Goal: Register for event/course

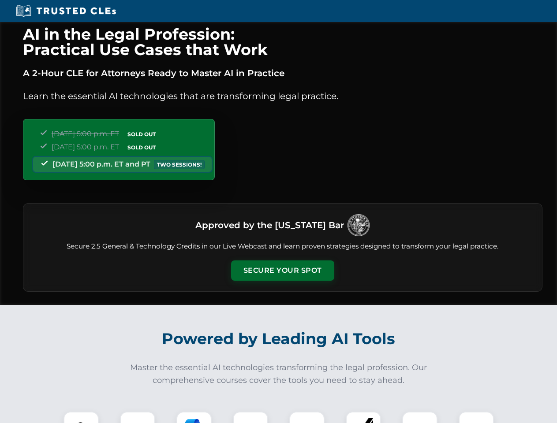
click at [282, 271] on button "Secure Your Spot" at bounding box center [282, 271] width 103 height 20
click at [81, 418] on img at bounding box center [81, 430] width 26 height 26
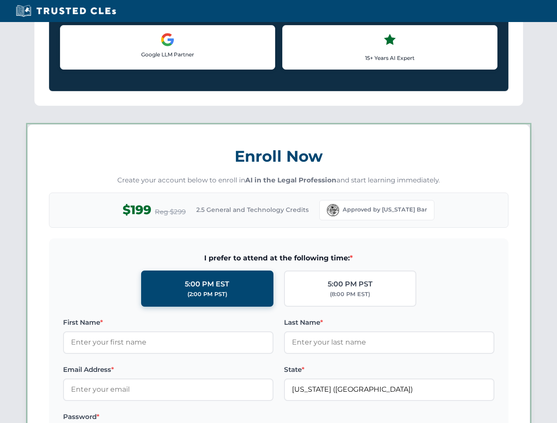
click at [194, 418] on label "Password *" at bounding box center [168, 417] width 210 height 11
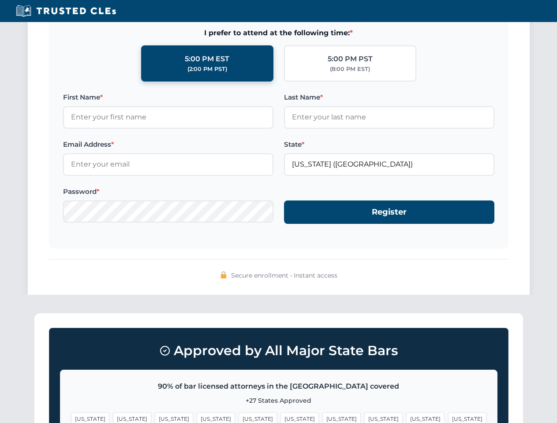
click at [406, 418] on span "[US_STATE]" at bounding box center [425, 419] width 38 height 13
